Goal: Task Accomplishment & Management: Manage account settings

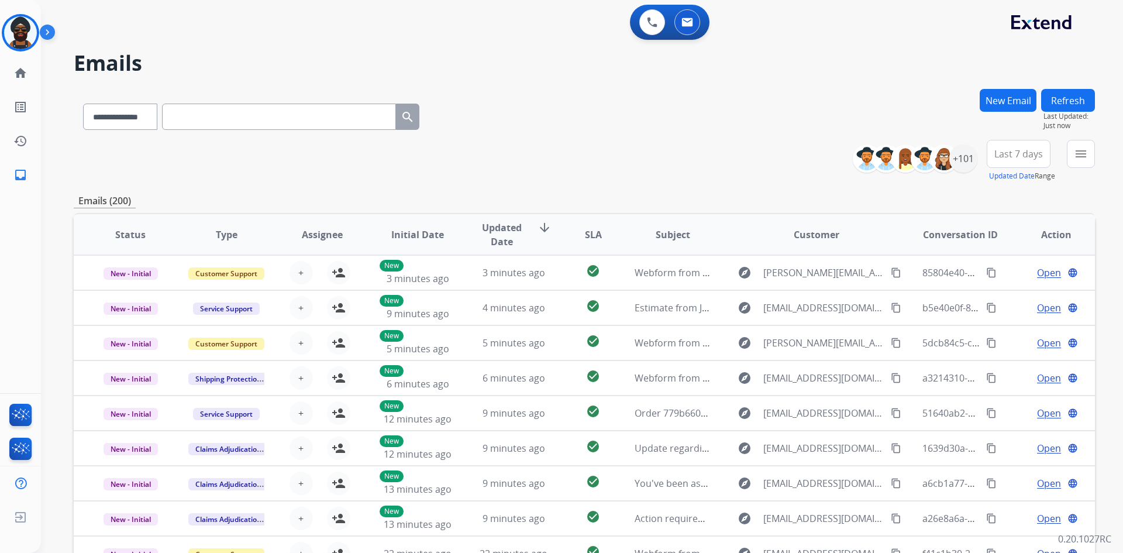
select select "**********"
click at [51, 30] on img at bounding box center [50, 34] width 20 height 22
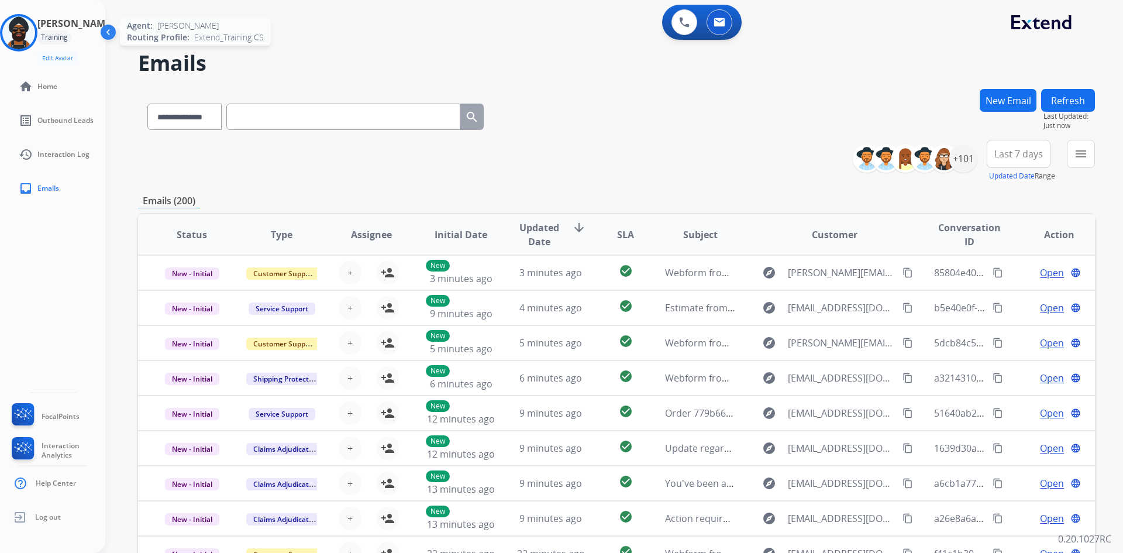
click at [21, 28] on img at bounding box center [18, 32] width 33 height 33
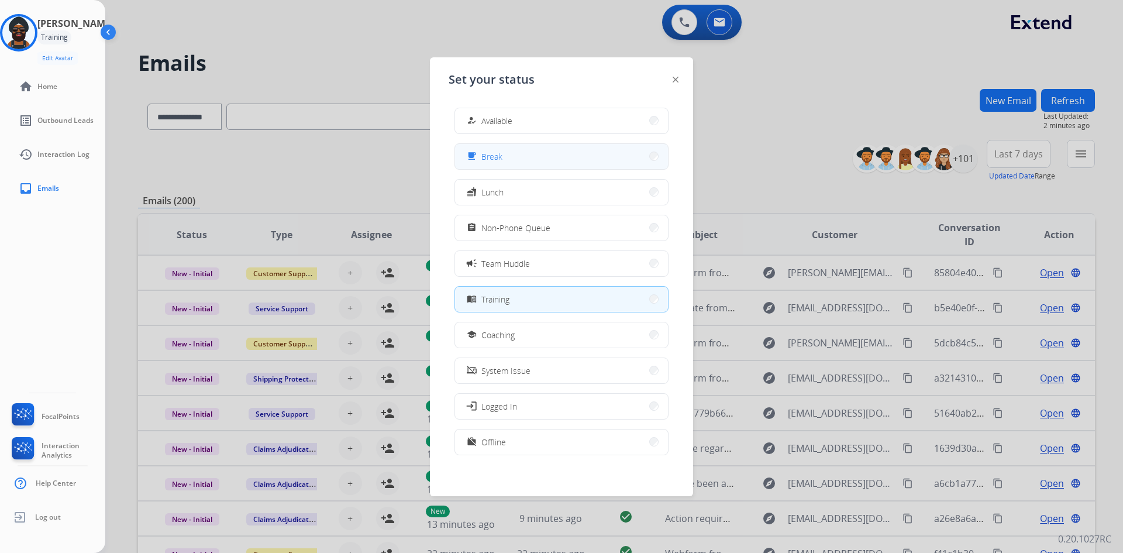
click at [509, 157] on button "free_breakfast Break" at bounding box center [561, 156] width 213 height 25
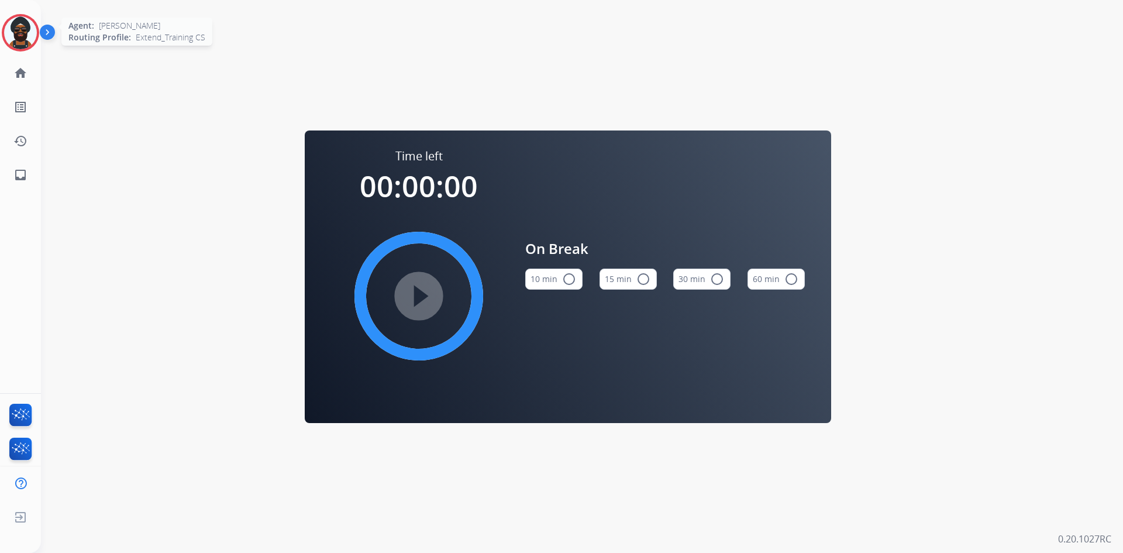
click at [23, 27] on img at bounding box center [20, 32] width 33 height 33
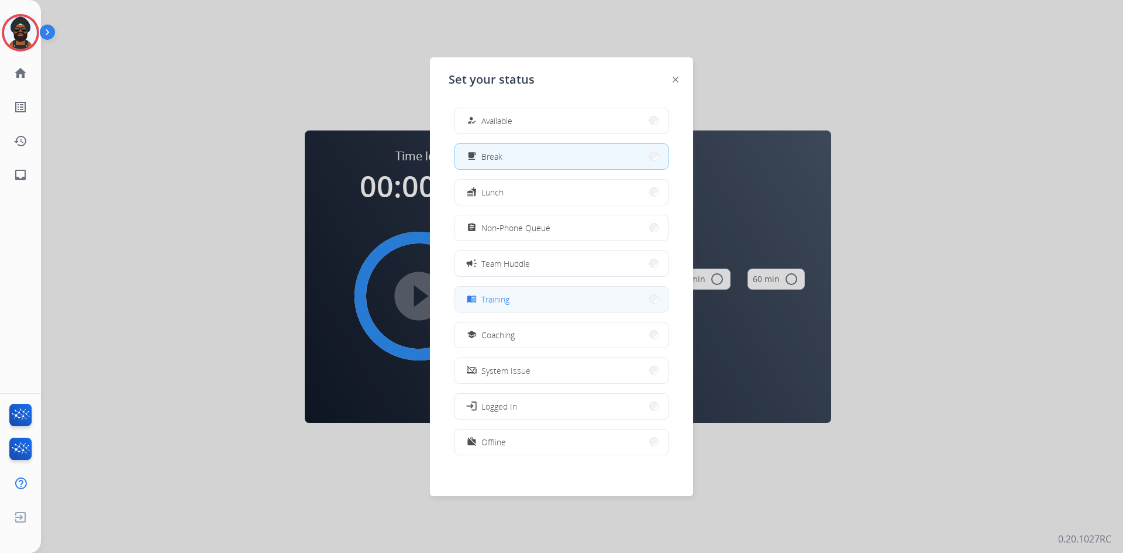
click at [515, 304] on button "menu_book Training" at bounding box center [561, 299] width 213 height 25
